Goal: Navigation & Orientation: Find specific page/section

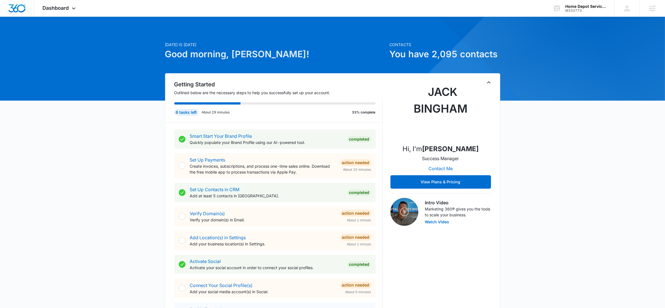
click at [66, 5] on span "Dashboard" at bounding box center [56, 8] width 26 height 6
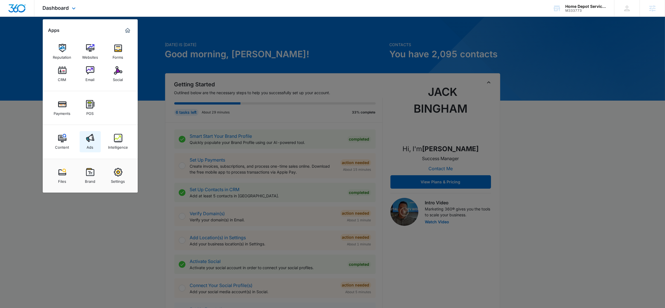
click at [88, 145] on div "Ads" at bounding box center [90, 145] width 7 height 7
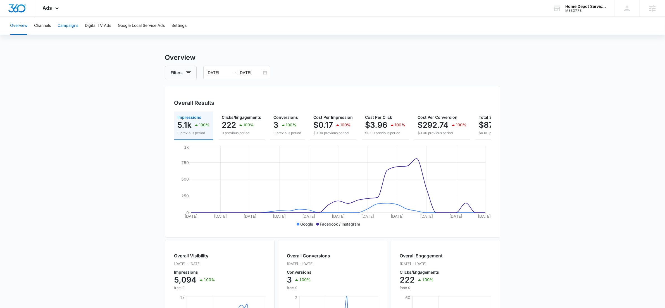
click at [71, 25] on button "Campaigns" at bounding box center [67, 26] width 21 height 18
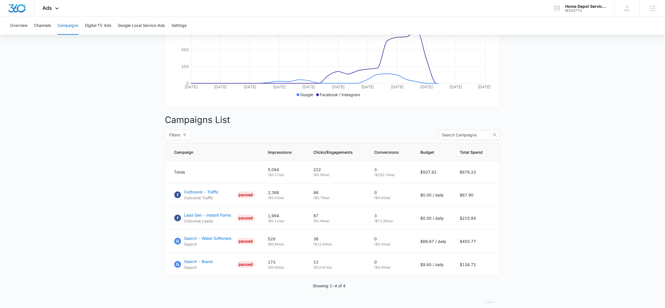
scroll to position [142, 0]
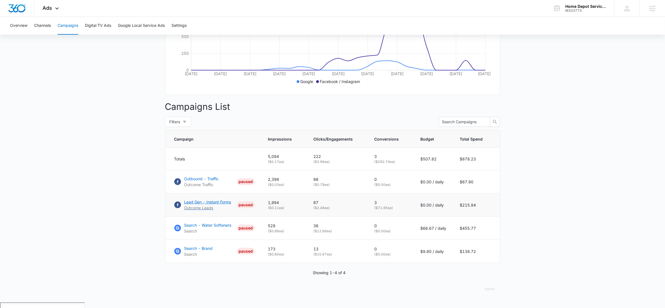
click at [205, 205] on p "Lead Gen - Instant Forms" at bounding box center [207, 202] width 47 height 6
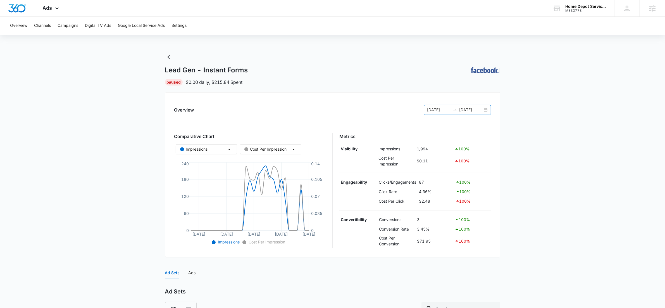
click at [484, 109] on div "[DATE] [DATE]" at bounding box center [457, 110] width 67 height 10
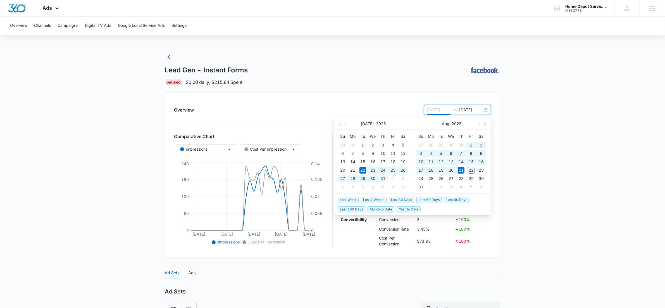
type input "[DATE]"
click at [469, 171] on div "22" at bounding box center [471, 170] width 7 height 7
type input "[DATE]"
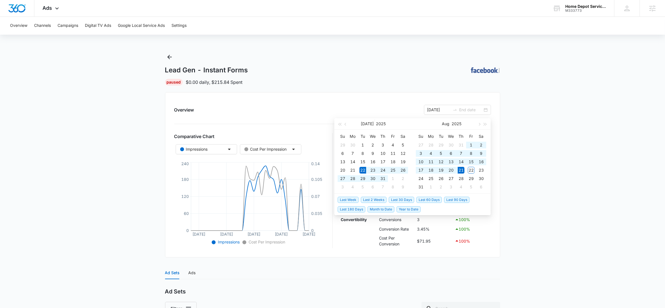
type input "[DATE]"
click at [514, 140] on main "Lead Gen - Instant Forms | Paused $0.00 daily , $215.84 Spent Overview [DATE] […" at bounding box center [332, 220] width 665 height 336
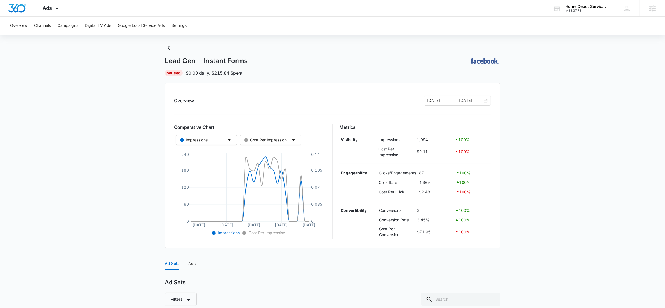
scroll to position [8, 0]
click at [169, 61] on h1 "Lead Gen - Instant Forms" at bounding box center [206, 61] width 83 height 8
click at [172, 49] on button "Back" at bounding box center [169, 48] width 9 height 9
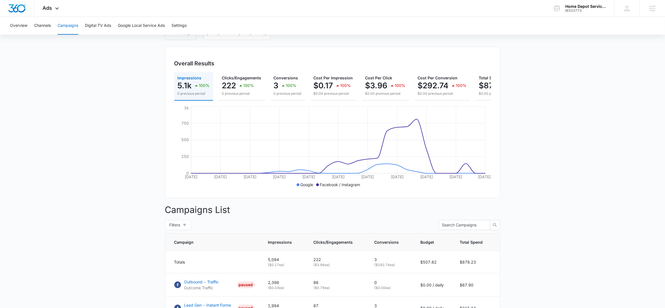
scroll to position [142, 0]
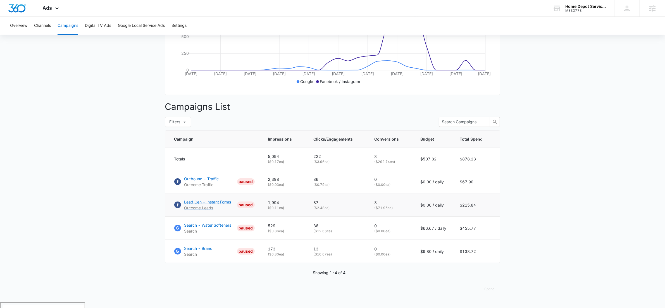
click at [209, 205] on p "Lead Gen - Instant Forms" at bounding box center [207, 202] width 47 height 6
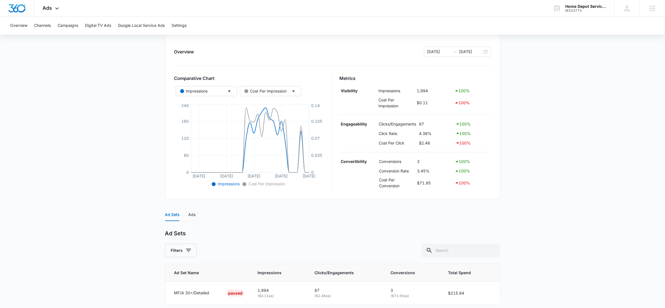
scroll to position [81, 0]
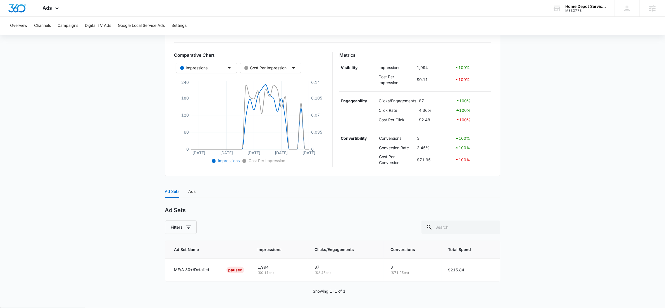
click at [184, 191] on div "Ad Sets Ads" at bounding box center [180, 191] width 31 height 13
click at [190, 191] on div "Ads" at bounding box center [191, 191] width 7 height 6
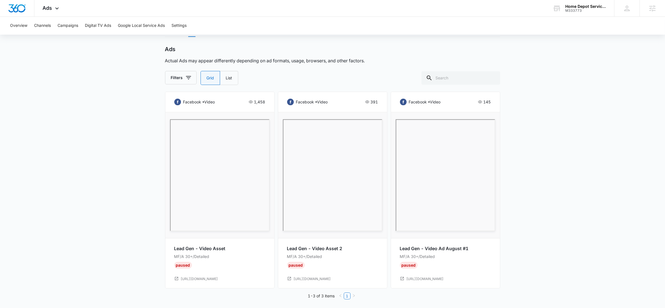
scroll to position [245, 0]
click at [549, 93] on main "Lead Gen - Instant Forms | Paused $0.00 daily , $215.84 Spent Overview 07/22/20…" at bounding box center [332, 57] width 665 height 499
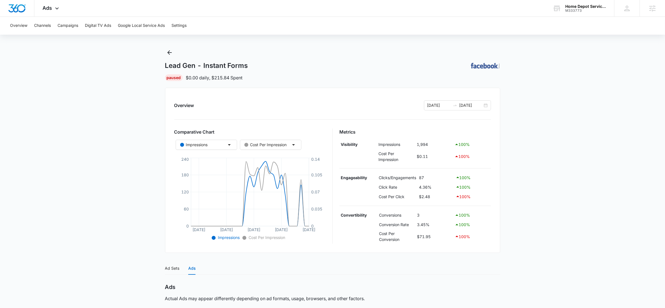
scroll to position [0, 0]
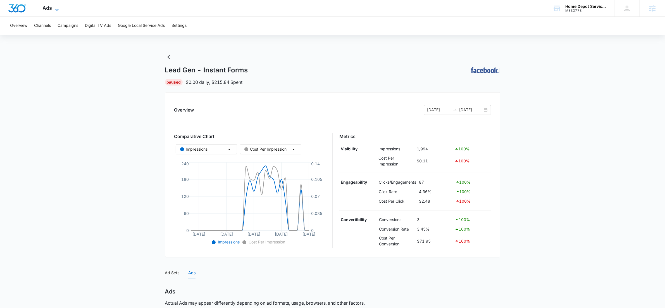
click at [56, 8] on icon at bounding box center [57, 9] width 7 height 7
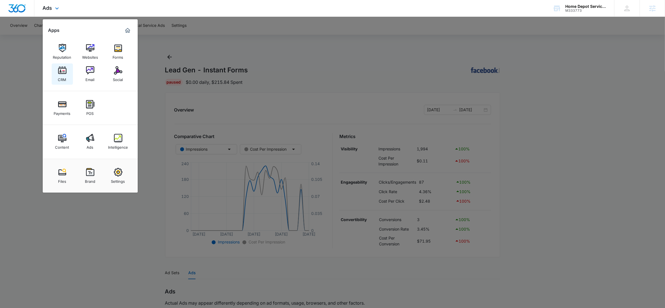
click at [64, 75] on div "CRM" at bounding box center [62, 78] width 8 height 7
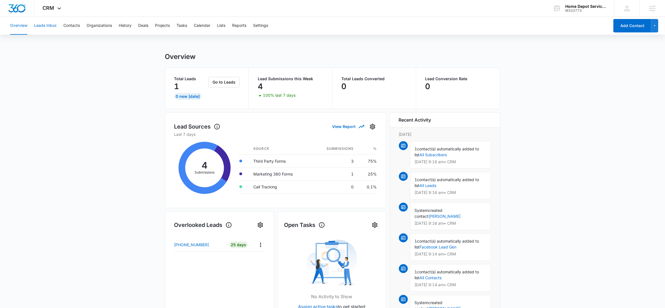
click at [45, 26] on button "Leads Inbox" at bounding box center [45, 26] width 23 height 18
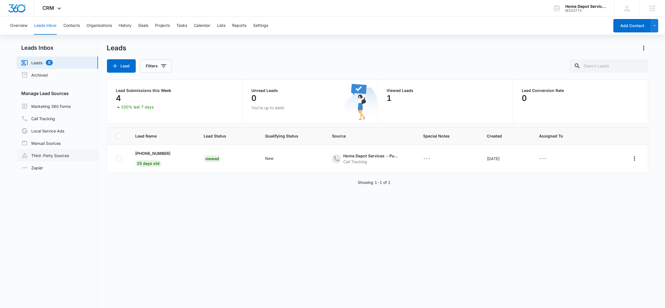
click at [46, 155] on link "Third-Party Sources" at bounding box center [45, 155] width 48 height 7
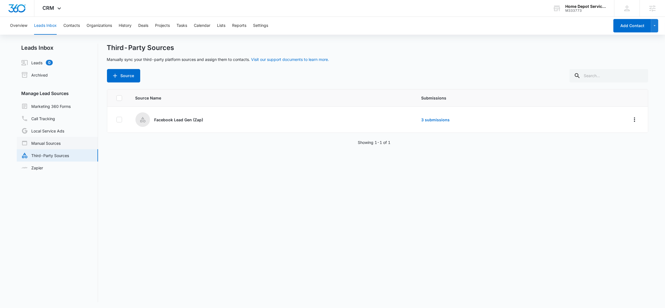
click at [48, 142] on link "Manual Sources" at bounding box center [40, 143] width 39 height 7
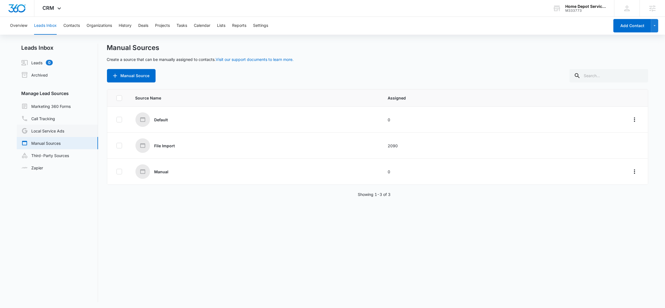
click at [47, 133] on link "Local Service Ads" at bounding box center [42, 130] width 43 height 7
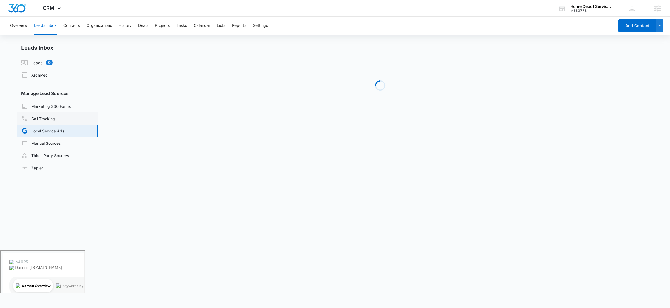
click at [45, 115] on link "Call Tracking" at bounding box center [38, 118] width 34 height 7
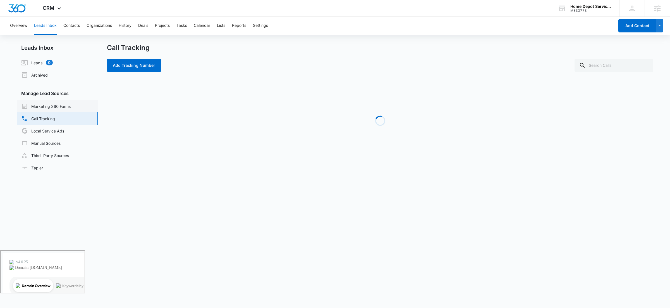
click at [50, 104] on link "Marketing 360 Forms" at bounding box center [45, 106] width 49 height 7
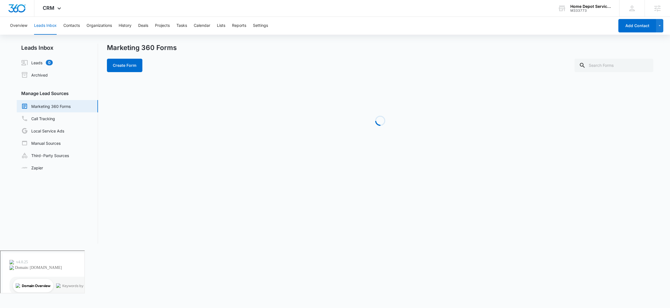
click at [31, 54] on nav "Leads Inbox Leads 0 Archived Manage Lead Sources Marketing 360 Forms Call Track…" at bounding box center [57, 144] width 81 height 200
click at [32, 61] on link "Leads 0" at bounding box center [37, 62] width 32 height 7
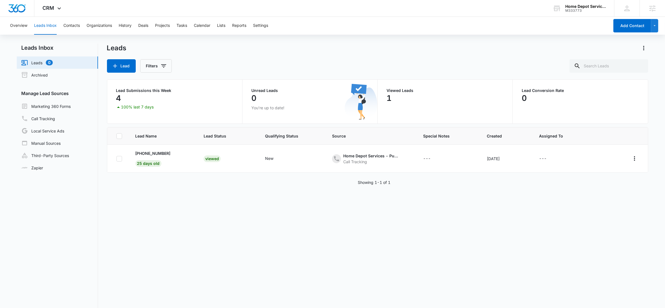
click at [121, 233] on div "Lead Name Lead Status Qualifying Status Source Special Notes Created Assigned T…" at bounding box center [377, 237] width 541 height 221
click at [308, 33] on div "Overview Leads Inbox Contacts Organizations History Deals Projects Tasks Calend…" at bounding box center [308, 26] width 602 height 18
click at [62, 157] on link "Third-Party Sources" at bounding box center [45, 155] width 48 height 7
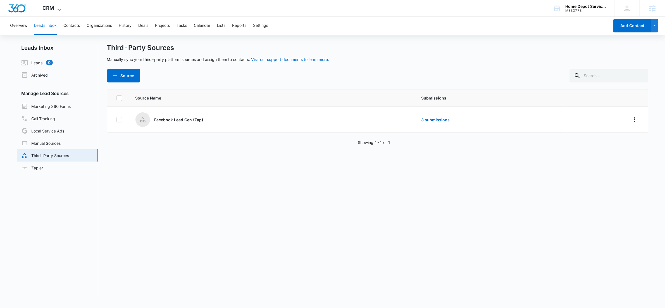
click at [62, 10] on icon at bounding box center [59, 9] width 7 height 7
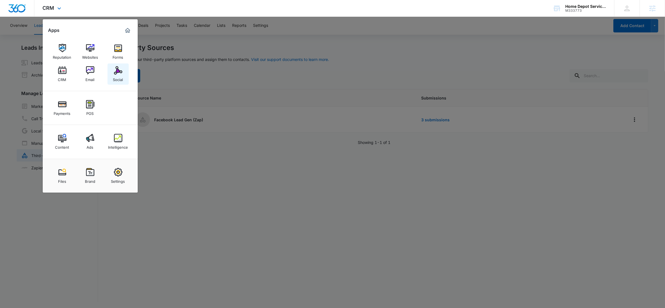
click at [119, 75] on div "Social" at bounding box center [118, 78] width 10 height 7
